Goal: Navigation & Orientation: Find specific page/section

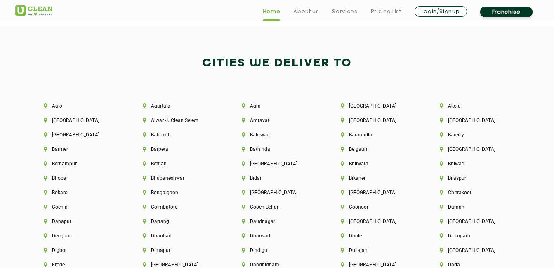
scroll to position [1951, 0]
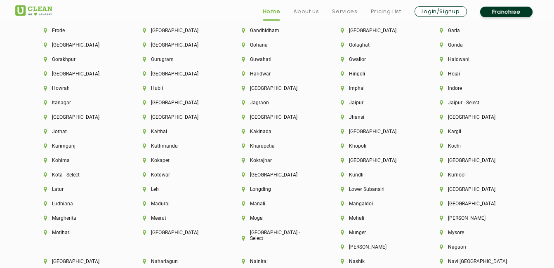
click at [312, 185] on div "[GEOGRAPHIC_DATA]" at bounding box center [277, 179] width 99 height 14
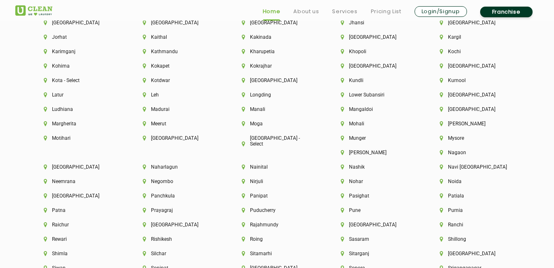
scroll to position [2047, 0]
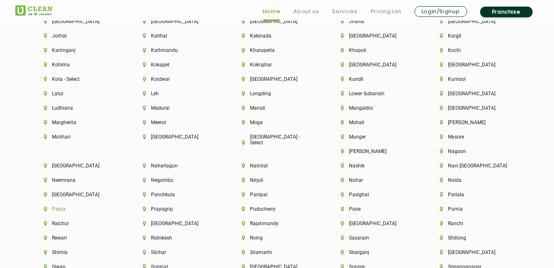
click at [115, 206] on li "Patna" at bounding box center [79, 209] width 71 height 6
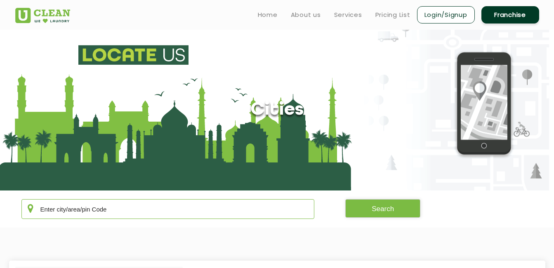
click at [213, 206] on input "text" at bounding box center [167, 209] width 293 height 20
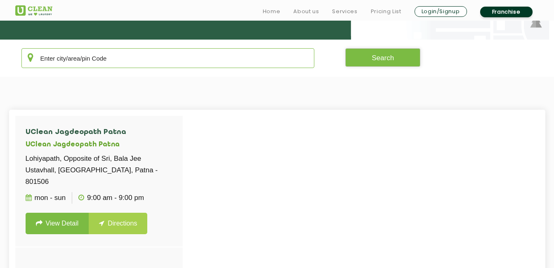
scroll to position [151, 0]
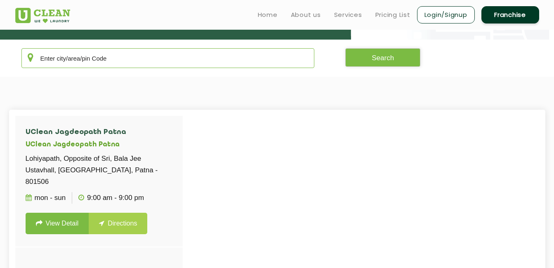
click at [85, 64] on input "text" at bounding box center [167, 58] width 293 height 20
click at [84, 64] on input "text" at bounding box center [167, 58] width 293 height 20
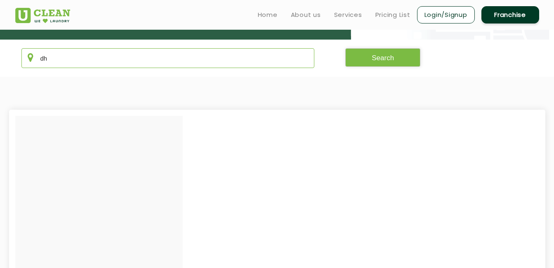
type input "d"
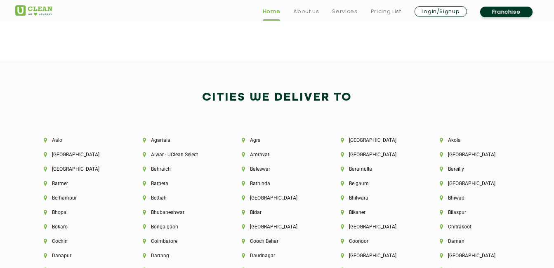
scroll to position [1743, 0]
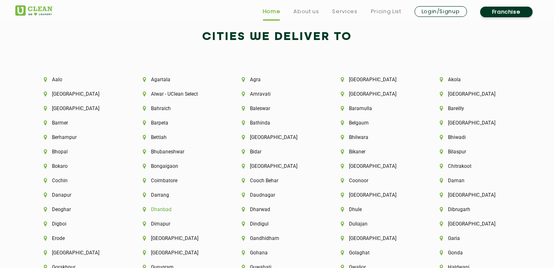
click at [155, 211] on li "Dhanbad" at bounding box center [178, 210] width 71 height 6
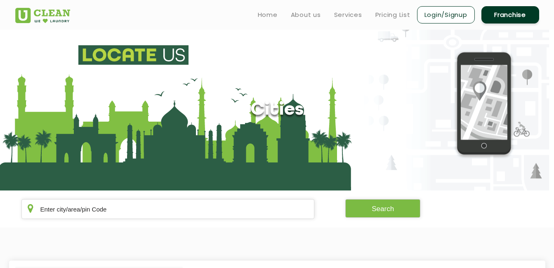
drag, startPoint x: 151, startPoint y: 235, endPoint x: 150, endPoint y: 281, distance: 46.2
click at [150, 268] on html "Home About us Services Pricing List Login/Signup Franchise Home About us Franch…" at bounding box center [277, 134] width 554 height 268
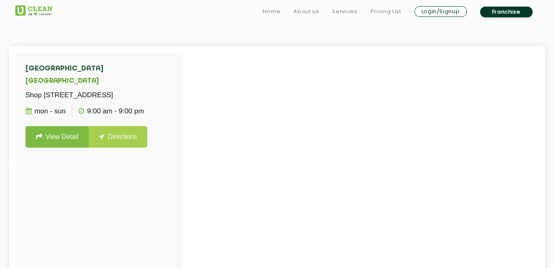
scroll to position [231, 0]
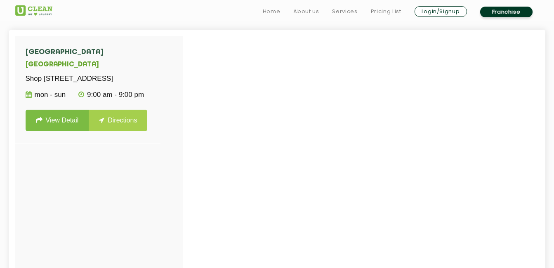
scroll to position [1211, 0]
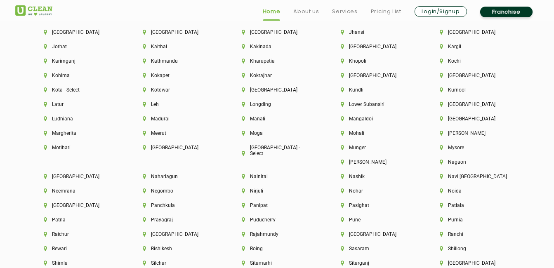
scroll to position [2058, 0]
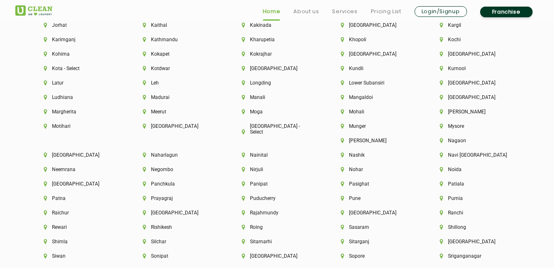
click at [327, 202] on div "Pune" at bounding box center [376, 203] width 99 height 14
click at [341, 198] on li "Pune" at bounding box center [376, 199] width 71 height 6
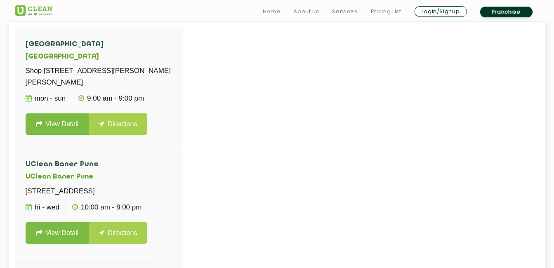
scroll to position [240, 0]
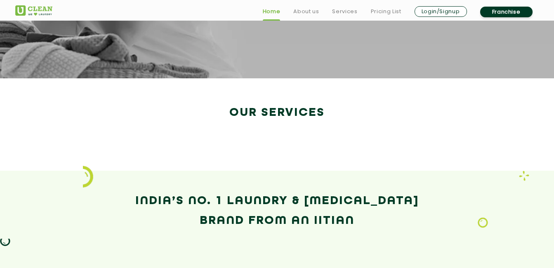
scroll to position [1415, 0]
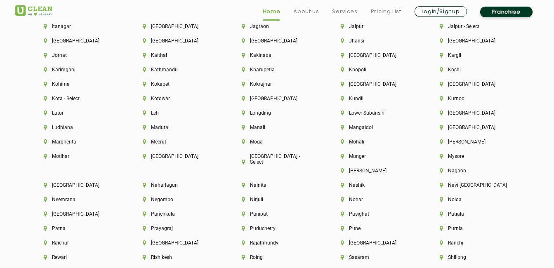
scroll to position [2101, 0]
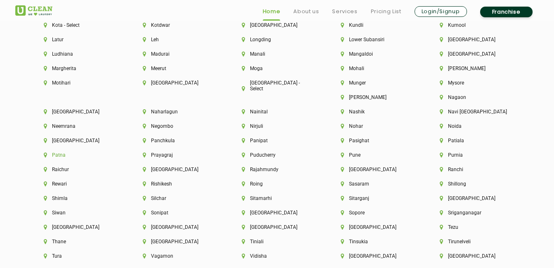
click at [115, 152] on li "Patna" at bounding box center [79, 155] width 71 height 6
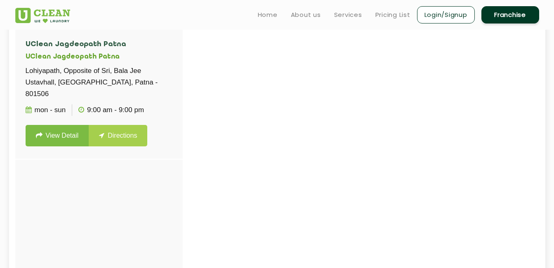
scroll to position [238, 0]
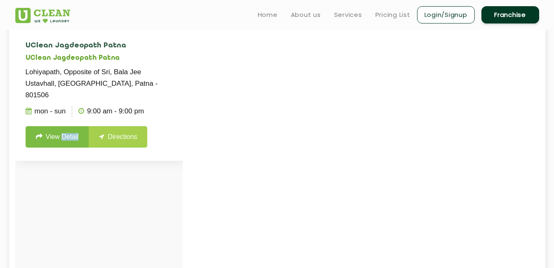
drag, startPoint x: 64, startPoint y: 138, endPoint x: 64, endPoint y: 130, distance: 7.8
click at [64, 130] on li "UClean Jagdeopath Patna UClean Jagdeopath Patna Lohiyapath, Opposite of Sri, Ba…" at bounding box center [98, 95] width 167 height 132
click at [64, 130] on link "View Detail" at bounding box center [58, 136] width 64 height 21
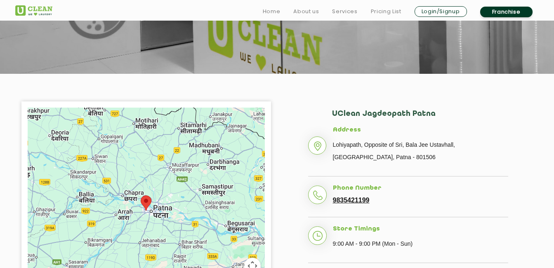
scroll to position [132, 0]
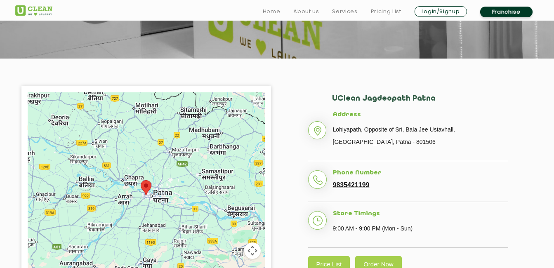
scroll to position [238, 0]
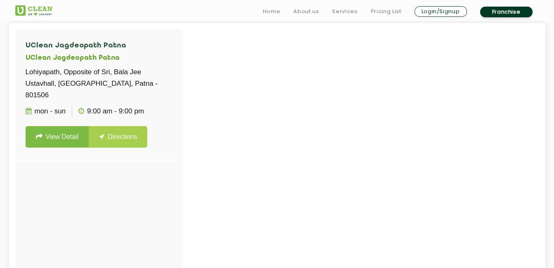
scroll to position [1415, 0]
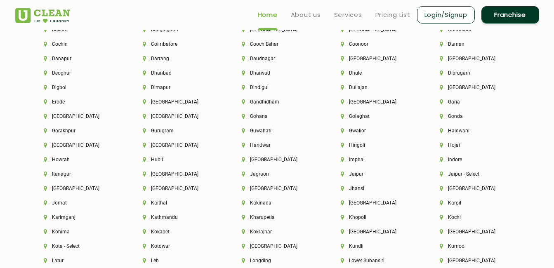
scroll to position [1875, 0]
